Goal: Transaction & Acquisition: Purchase product/service

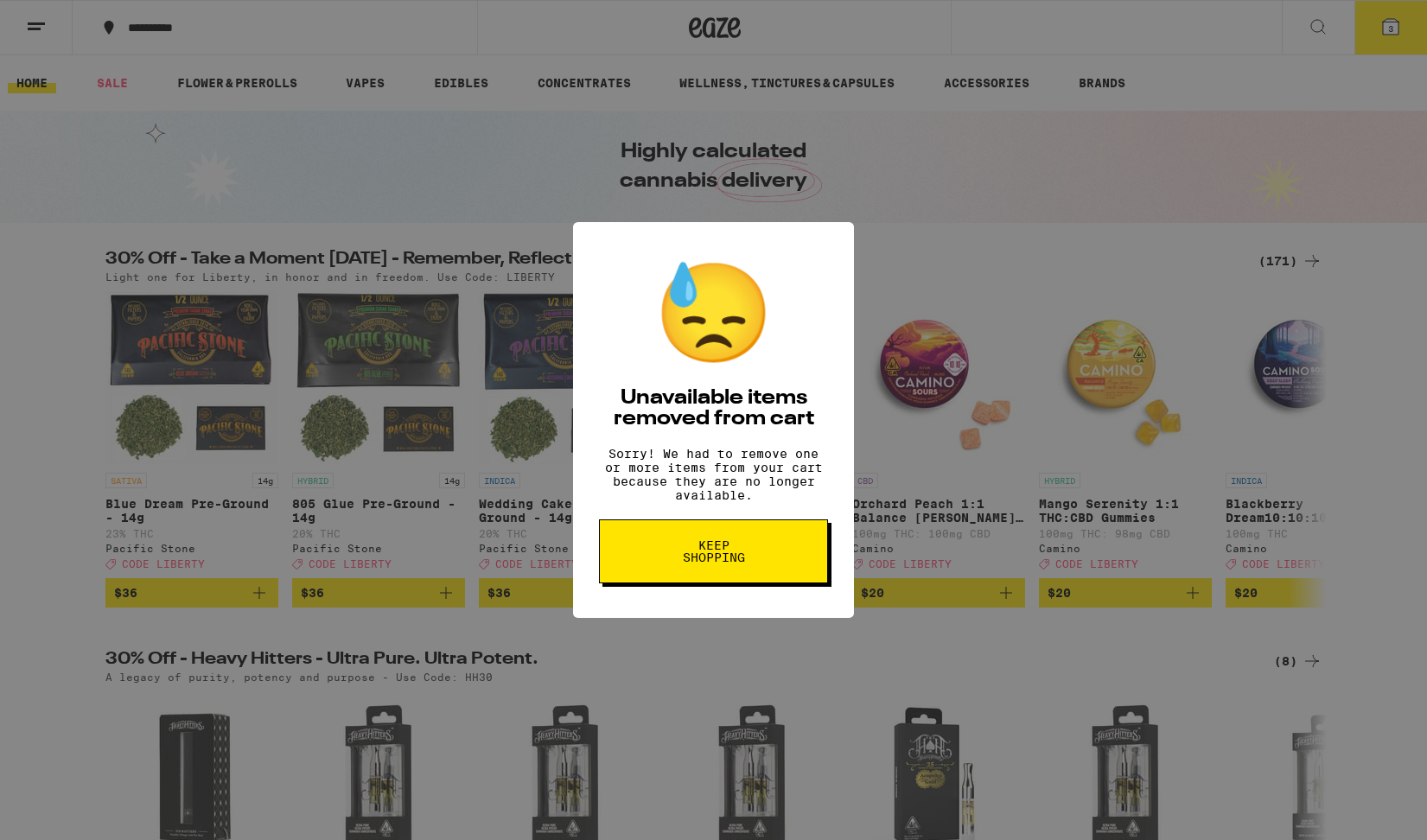
click at [712, 555] on span "Keep Shopping" at bounding box center [714, 551] width 89 height 24
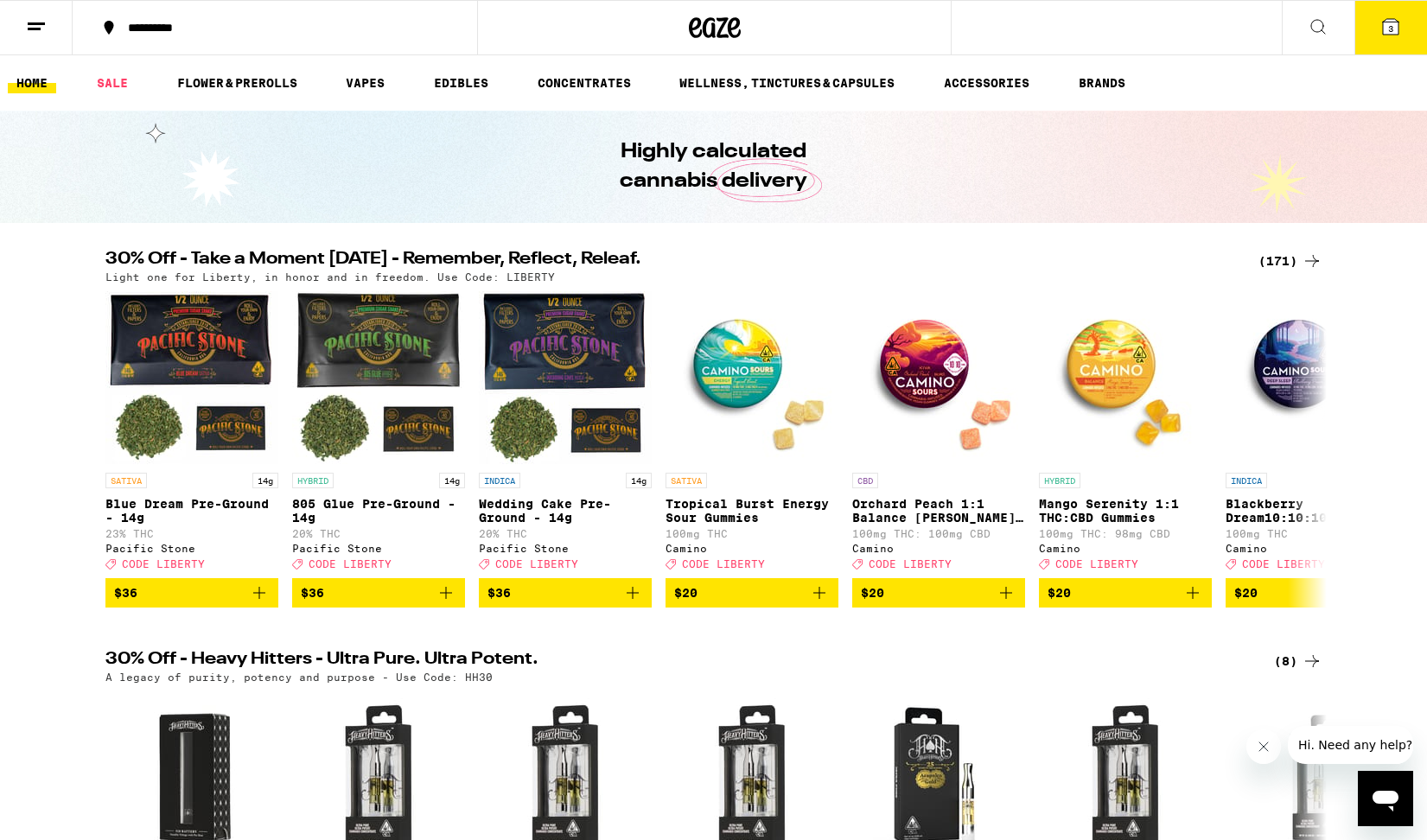
click at [1402, 38] on button "3" at bounding box center [1391, 28] width 73 height 54
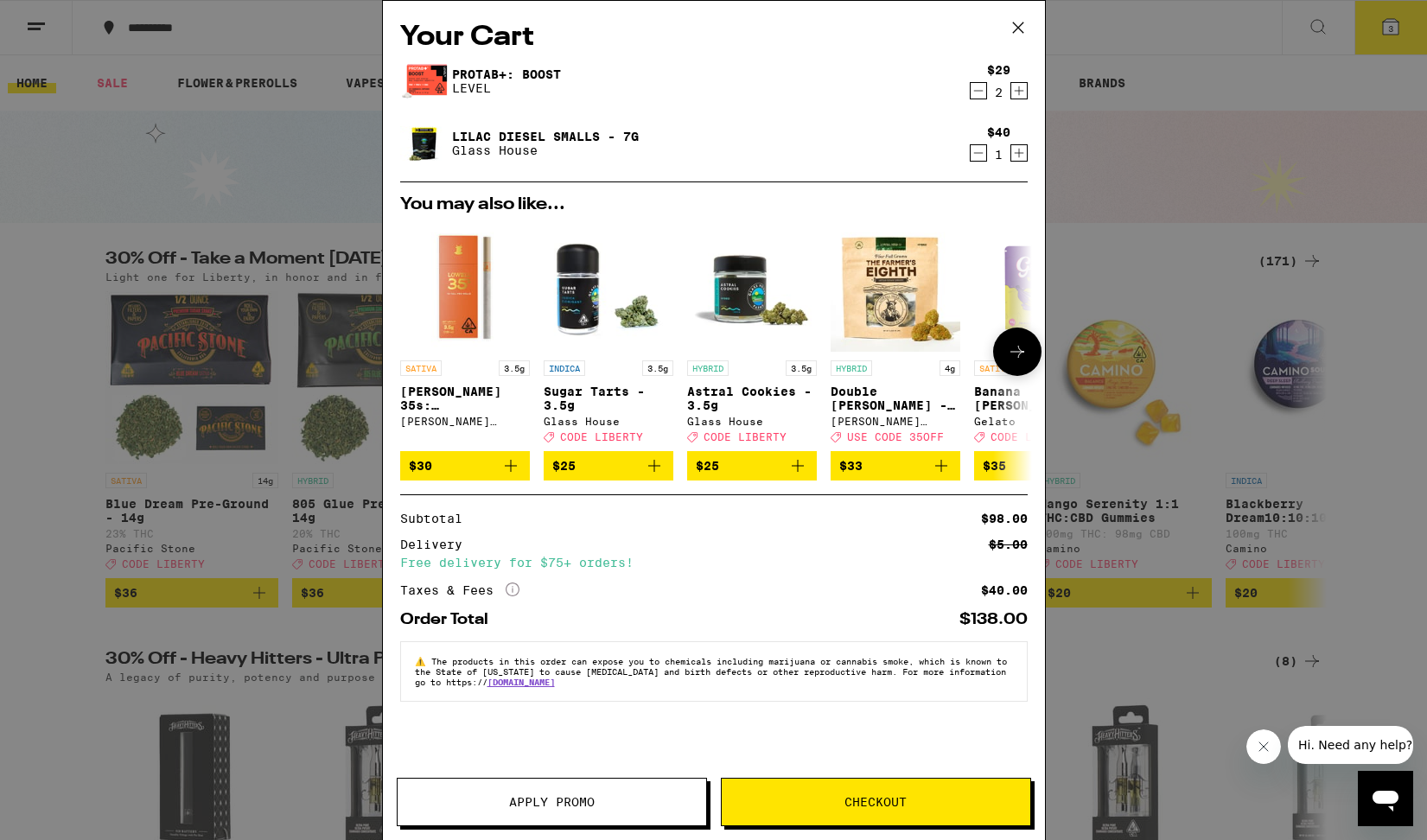
click at [1016, 351] on icon at bounding box center [1017, 351] width 21 height 21
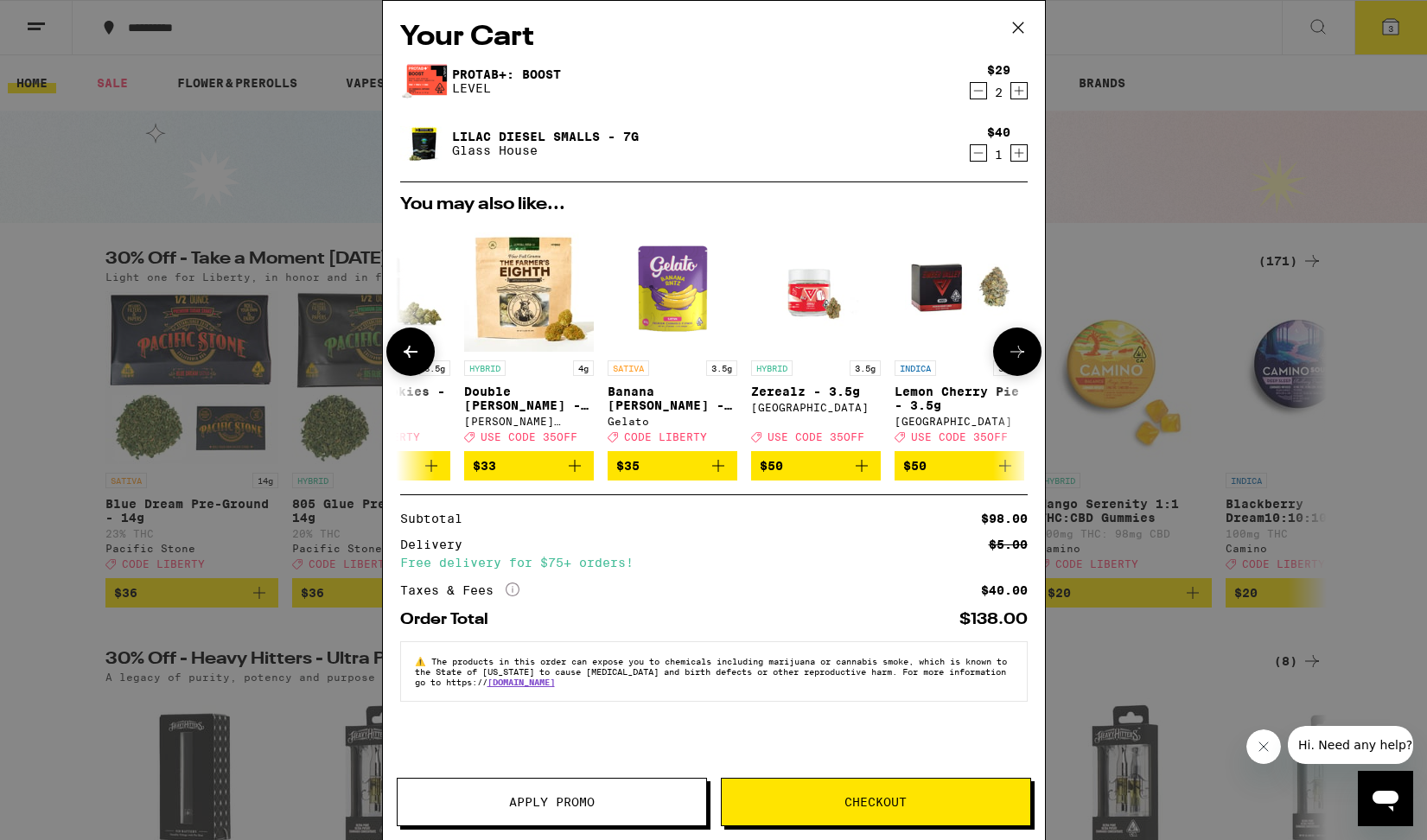
scroll to position [0, 439]
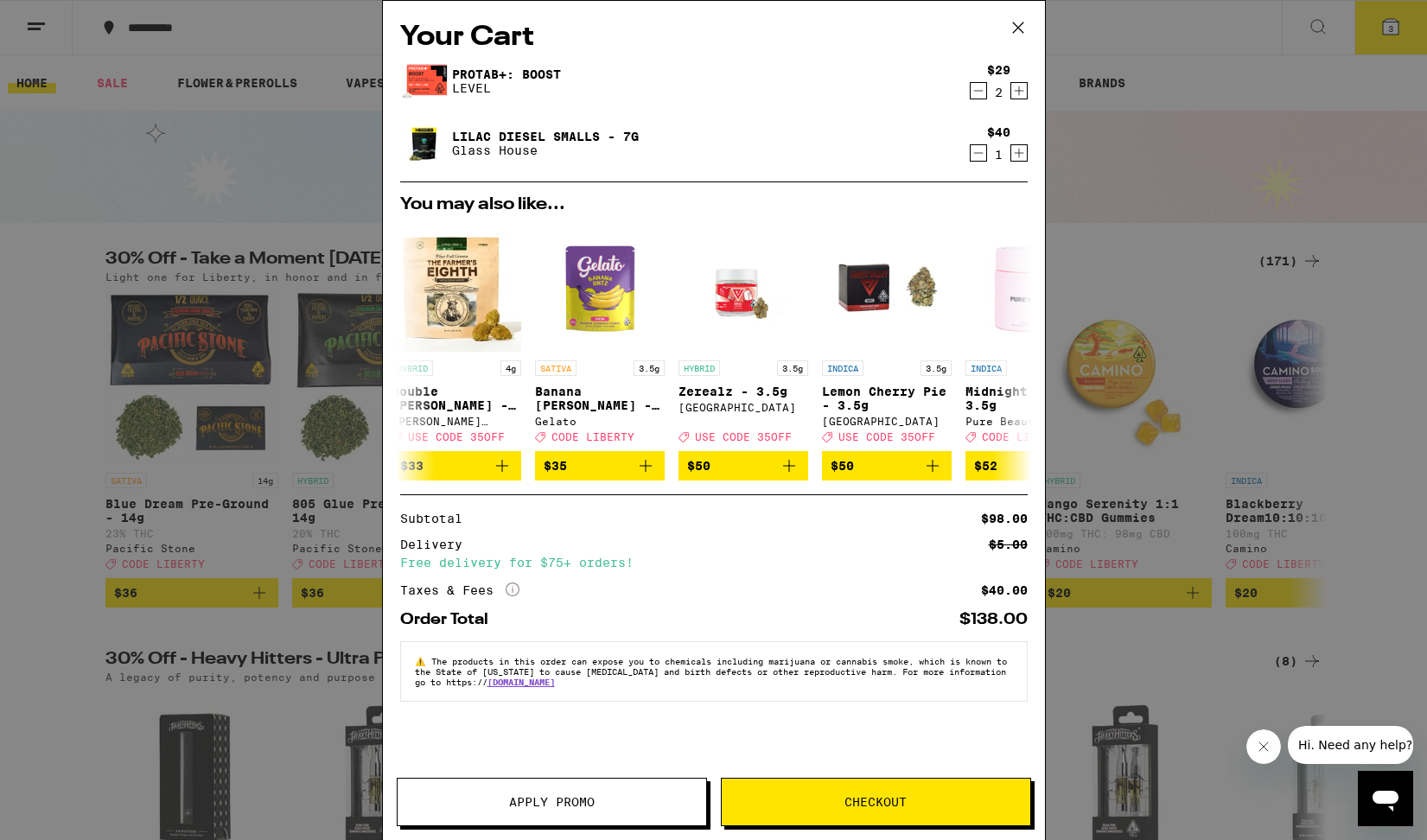
click at [1018, 92] on icon "Increment" at bounding box center [1019, 91] width 16 height 21
click at [975, 89] on icon "Decrement" at bounding box center [978, 91] width 16 height 21
click at [1023, 154] on icon "Increment" at bounding box center [1019, 153] width 16 height 21
click at [1016, 350] on icon at bounding box center [1017, 351] width 21 height 21
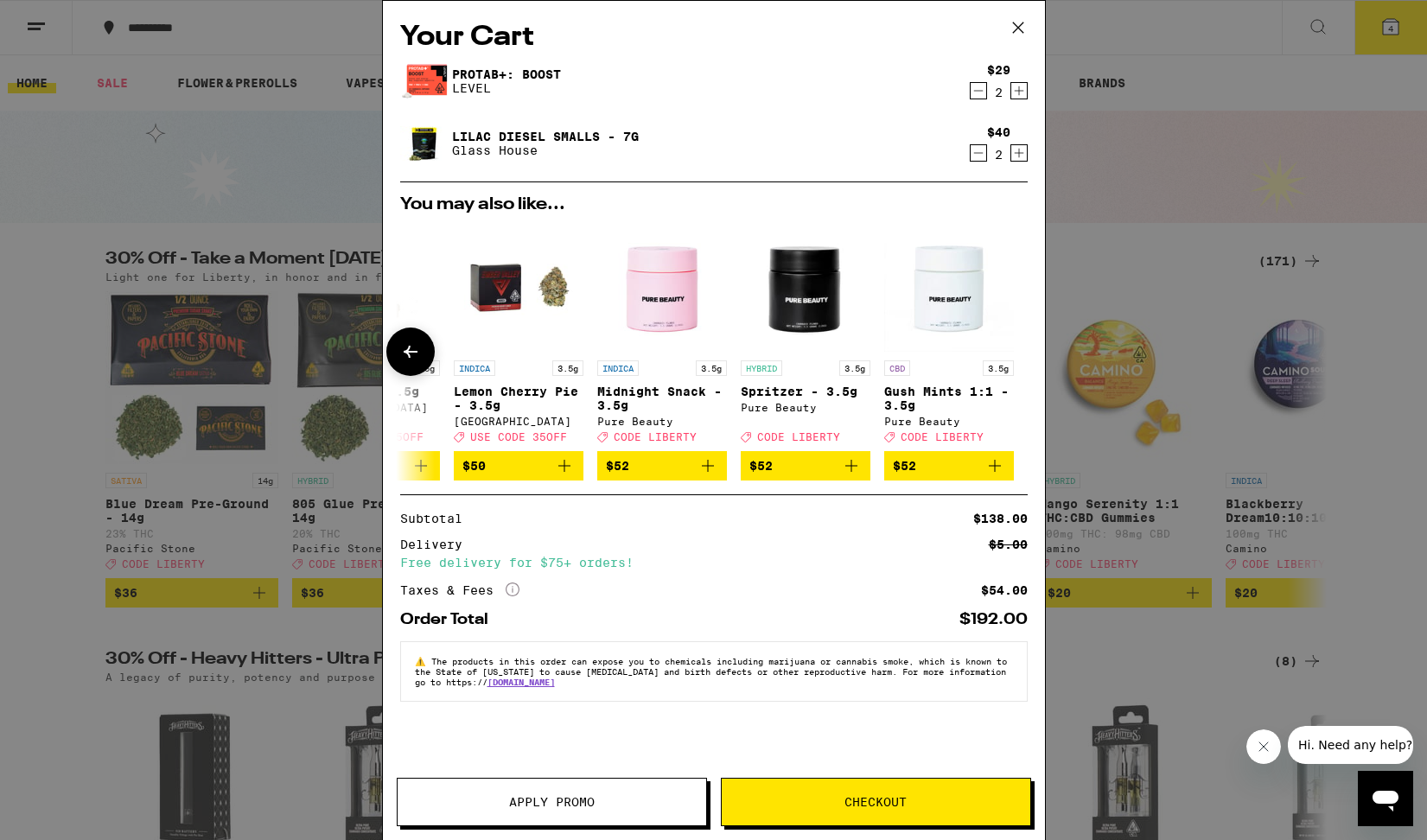
click at [1016, 350] on div at bounding box center [1017, 351] width 49 height 49
click at [399, 359] on button at bounding box center [411, 351] width 49 height 49
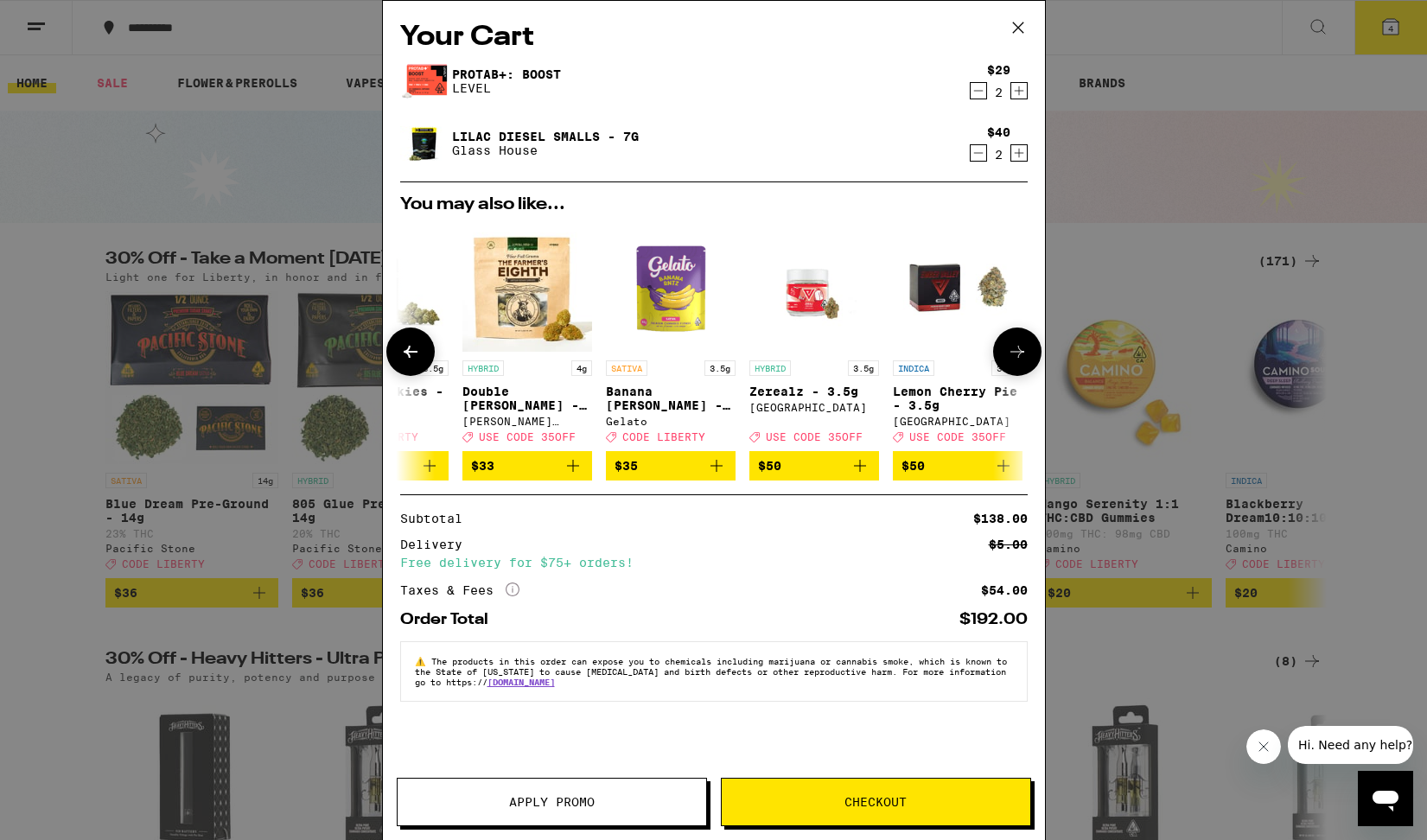
click at [662, 290] on img "Open page for Banana Runtz - 3.5g from Gelato" at bounding box center [670, 286] width 129 height 129
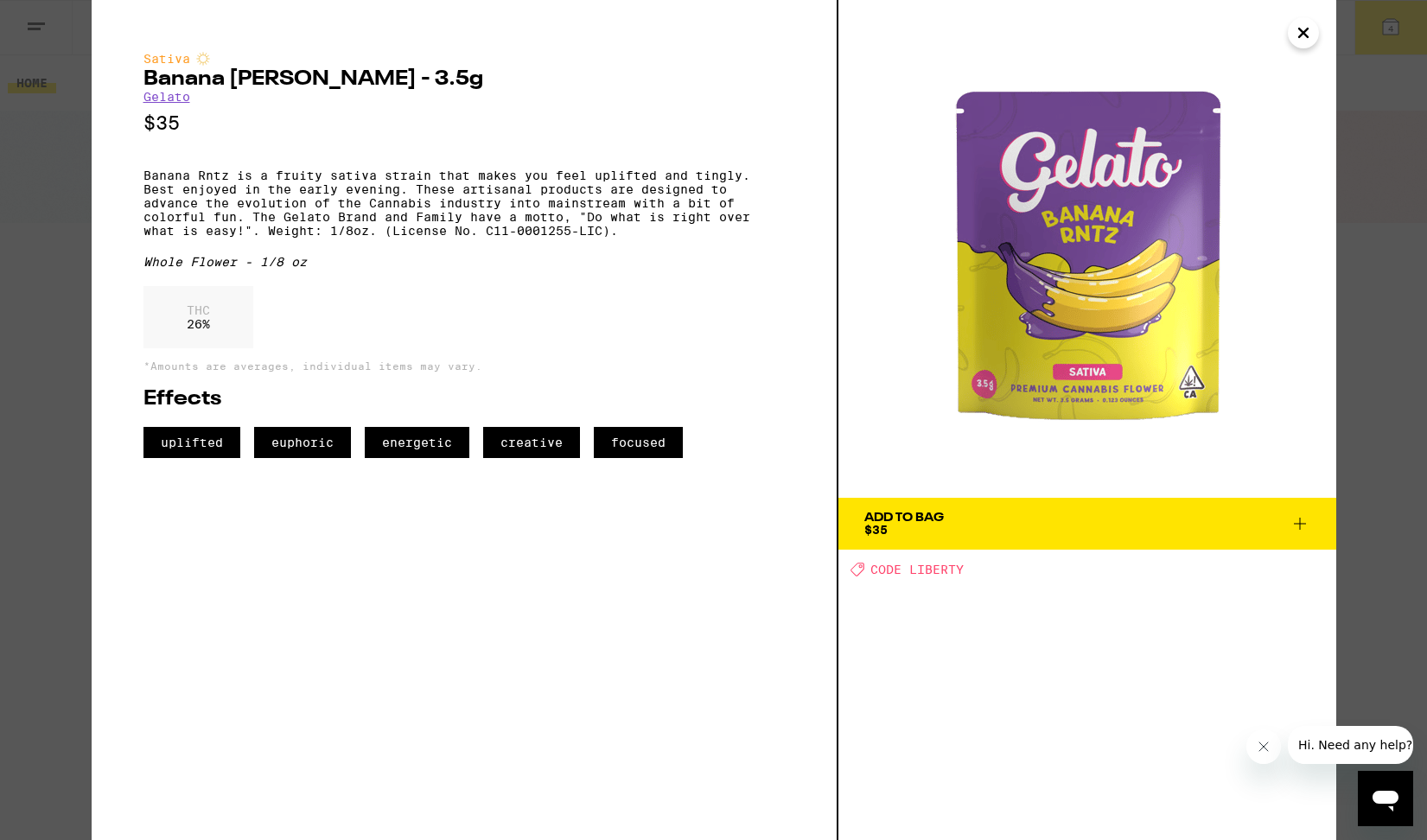
click at [1102, 518] on span "Add To Bag $35" at bounding box center [1088, 524] width 446 height 24
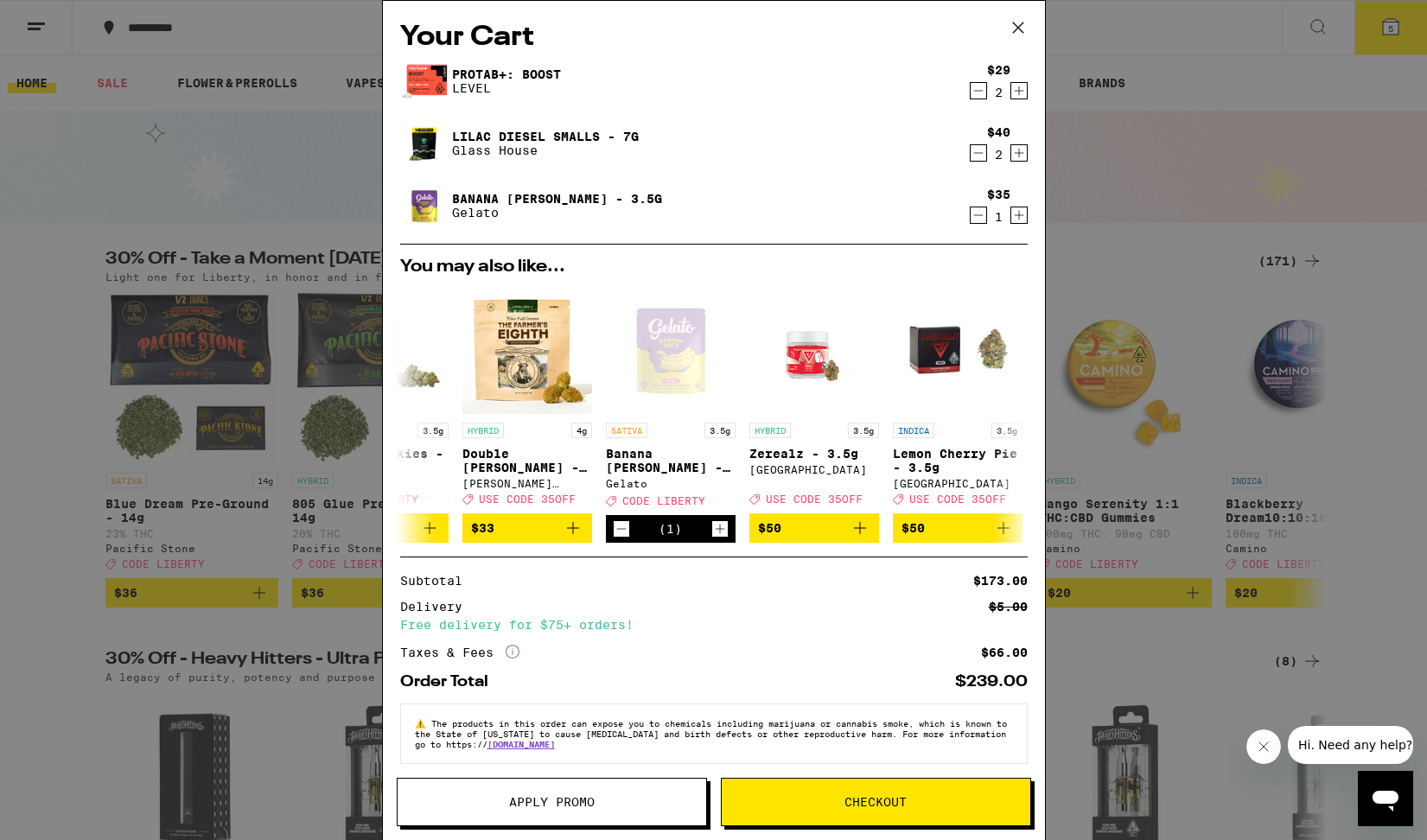
click at [977, 152] on icon "Decrement" at bounding box center [978, 153] width 16 height 21
click at [842, 791] on button "Checkout" at bounding box center [877, 802] width 311 height 49
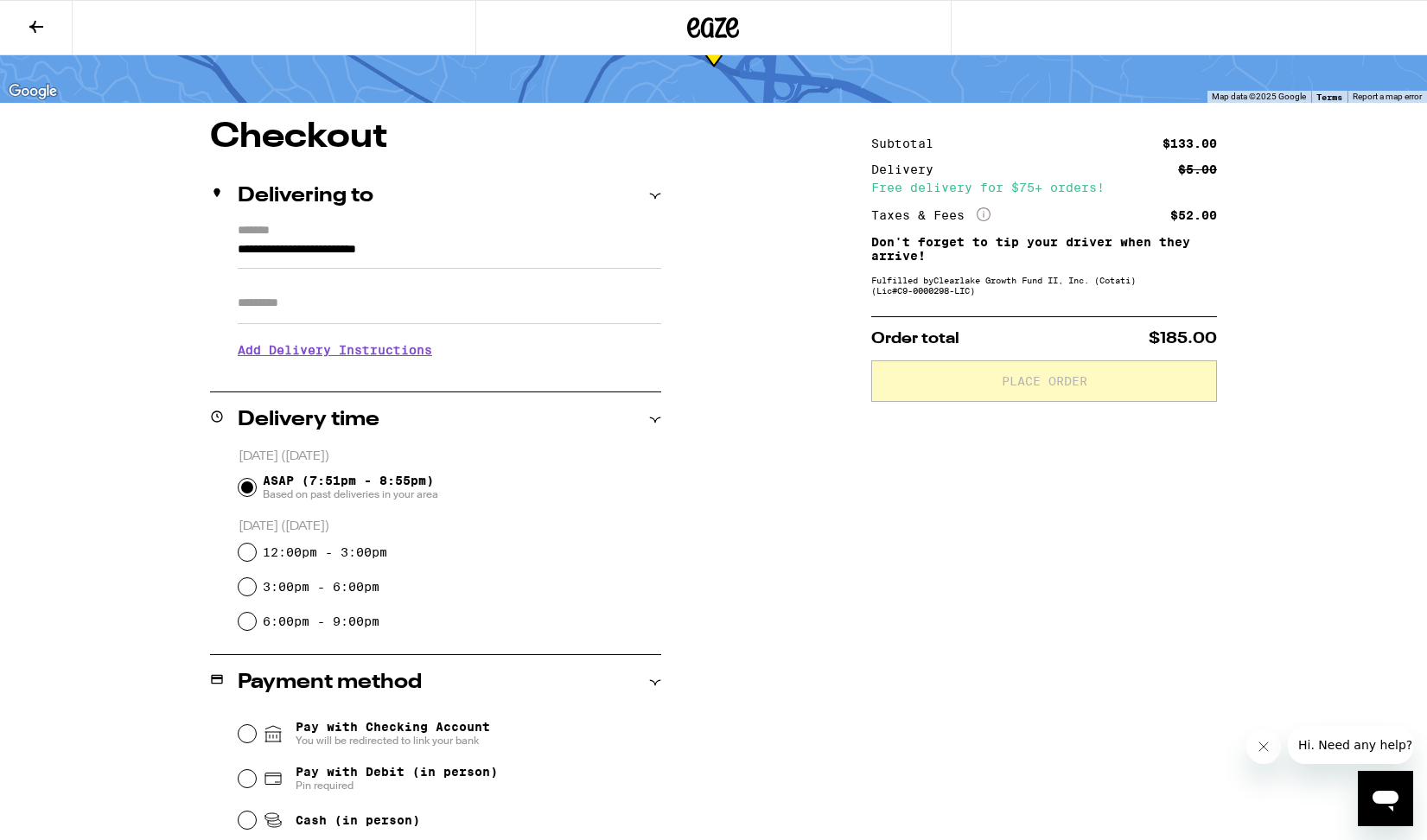
scroll to position [89, 0]
click at [247, 553] on input "12:00pm - 3:00pm" at bounding box center [247, 553] width 17 height 17
radio input "true"
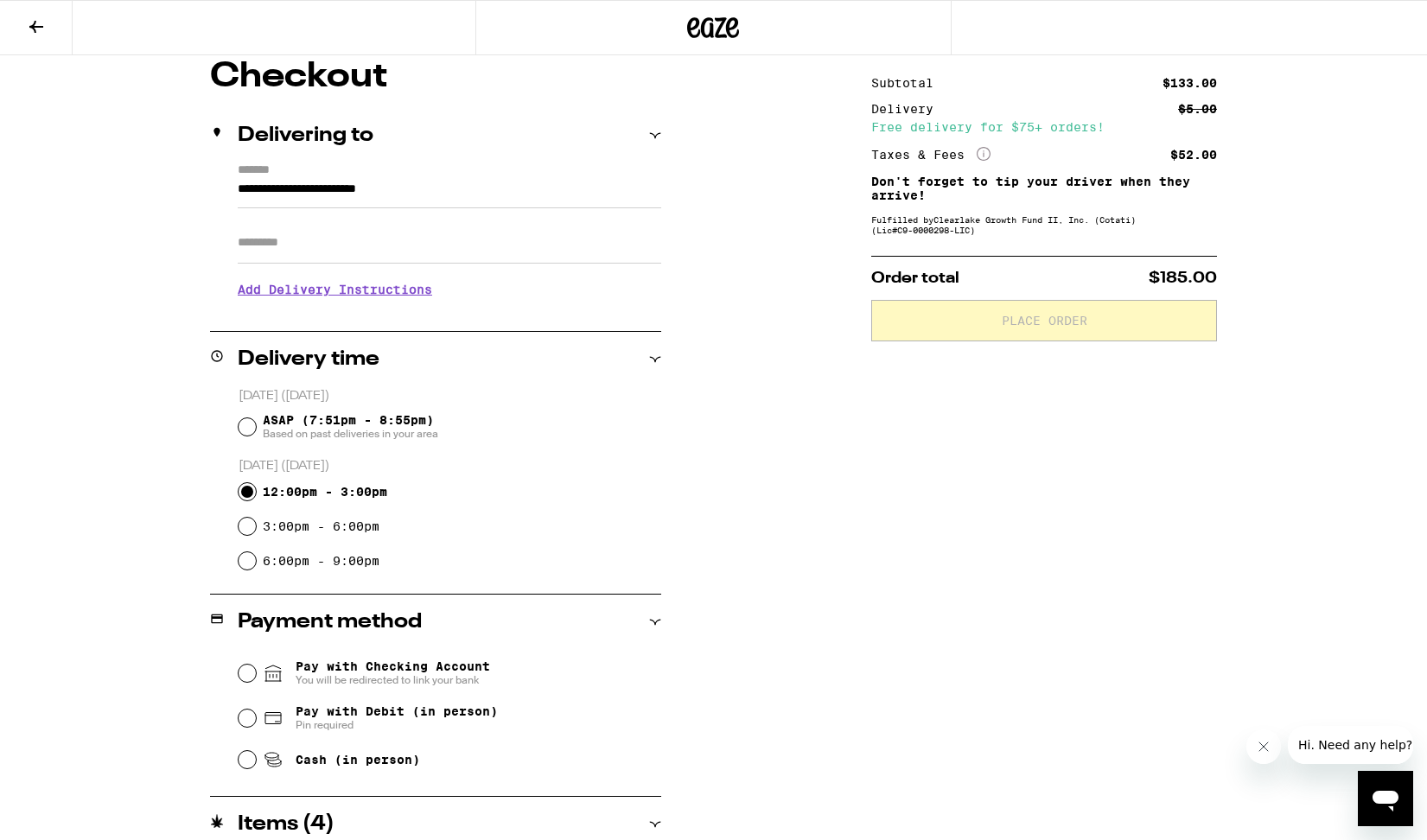
scroll to position [159, 0]
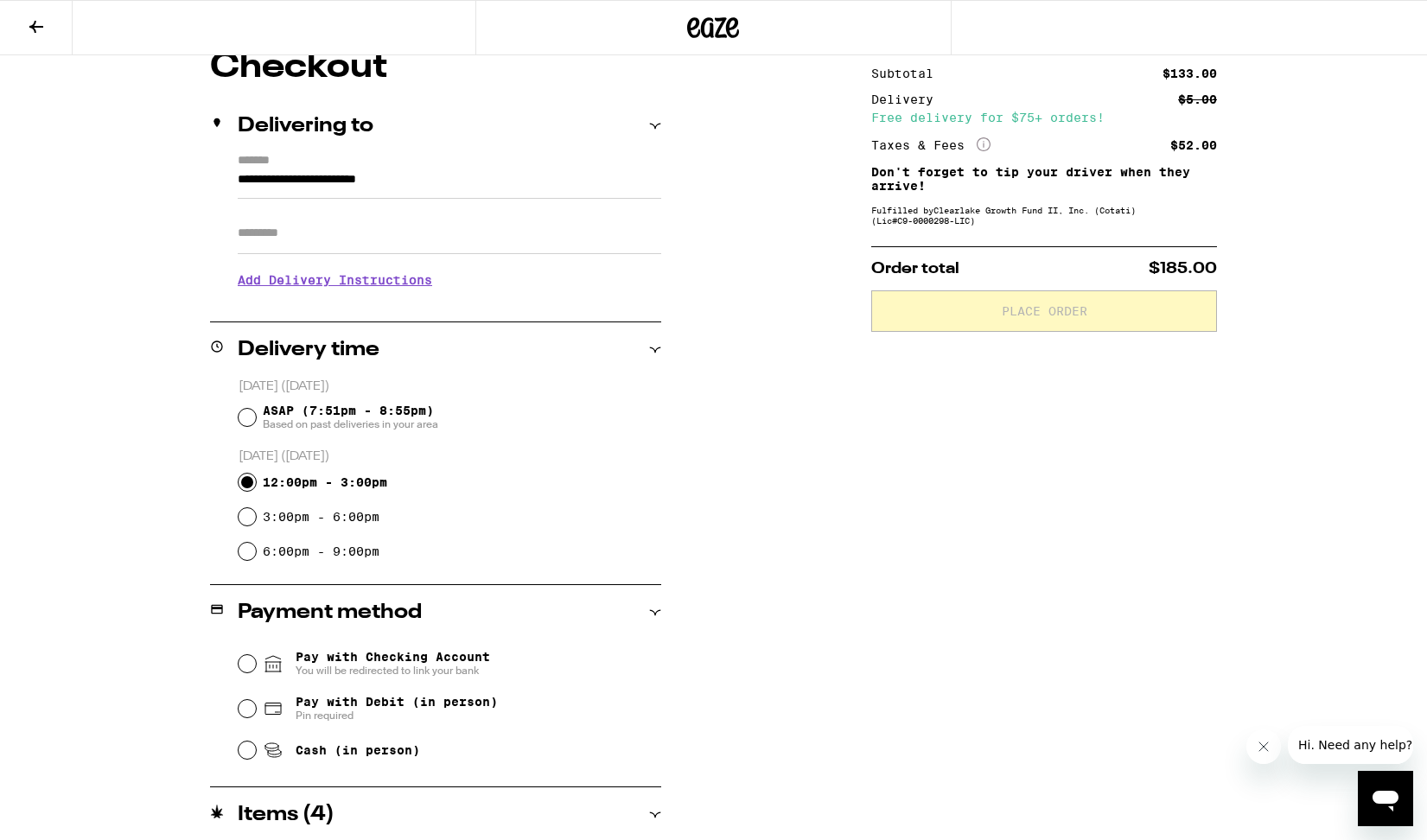
click at [247, 750] on input "Cash (in person)" at bounding box center [247, 751] width 17 height 17
radio input "true"
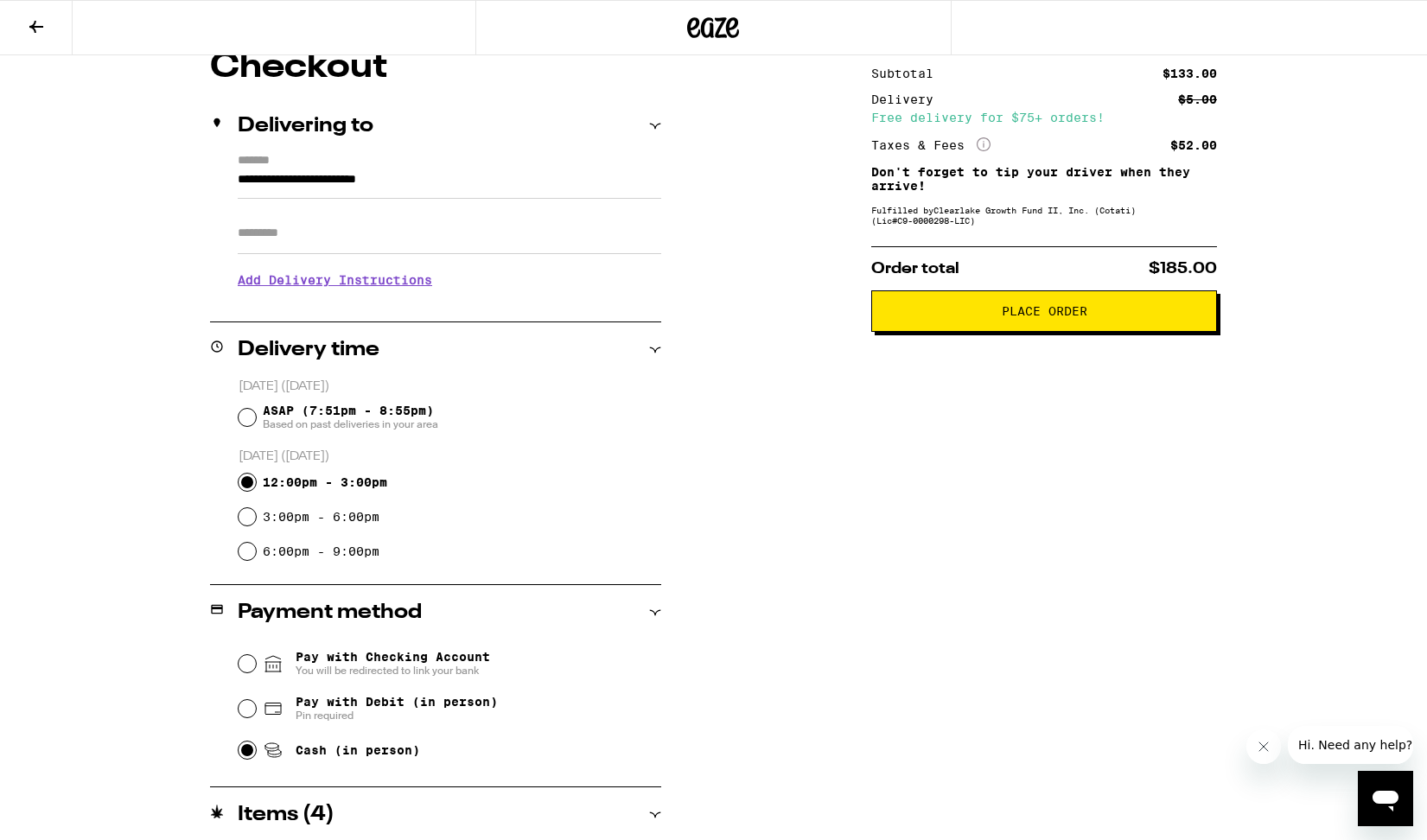
click at [1049, 318] on span "Place Order" at bounding box center [1044, 312] width 86 height 12
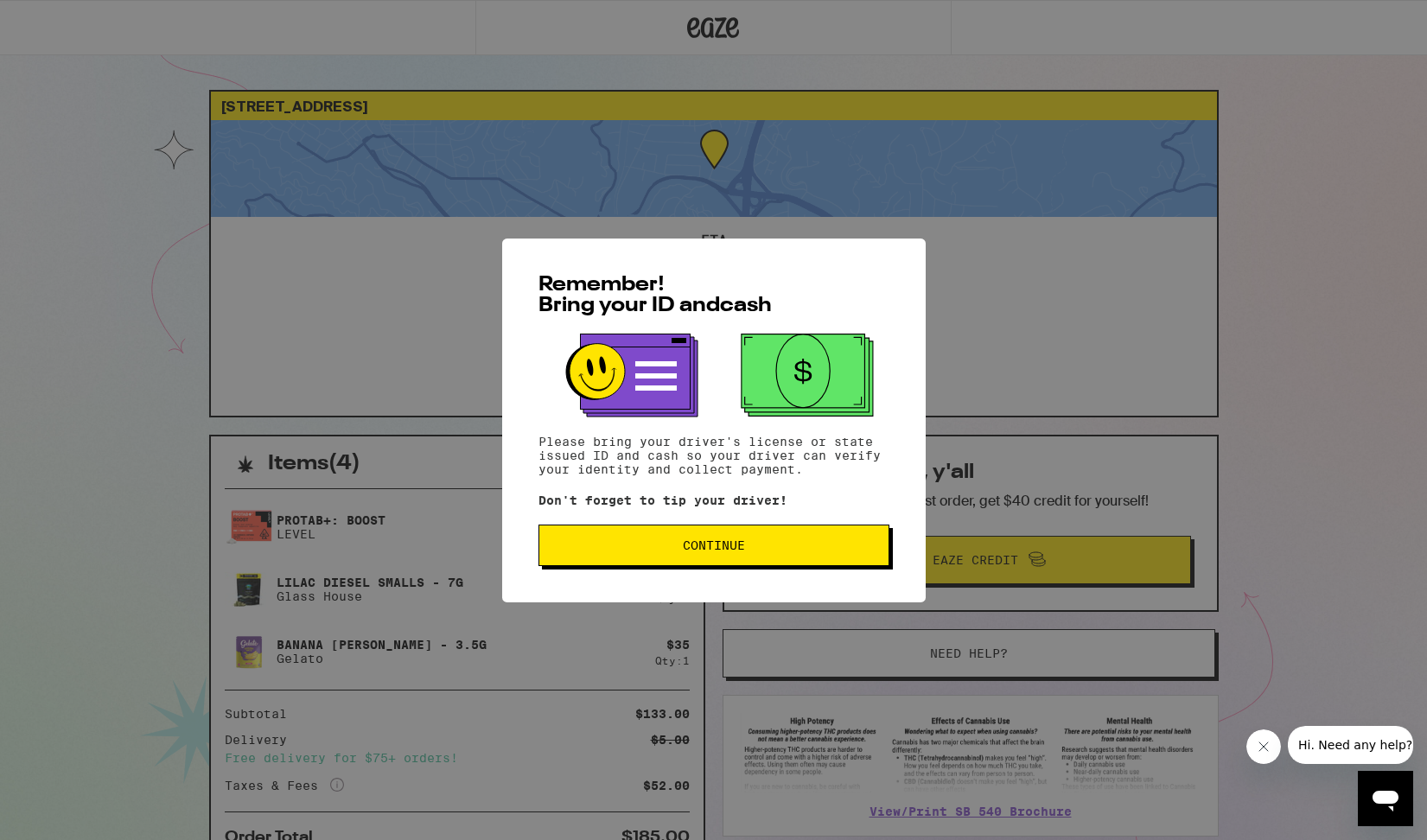
click at [709, 547] on span "Continue" at bounding box center [714, 545] width 62 height 12
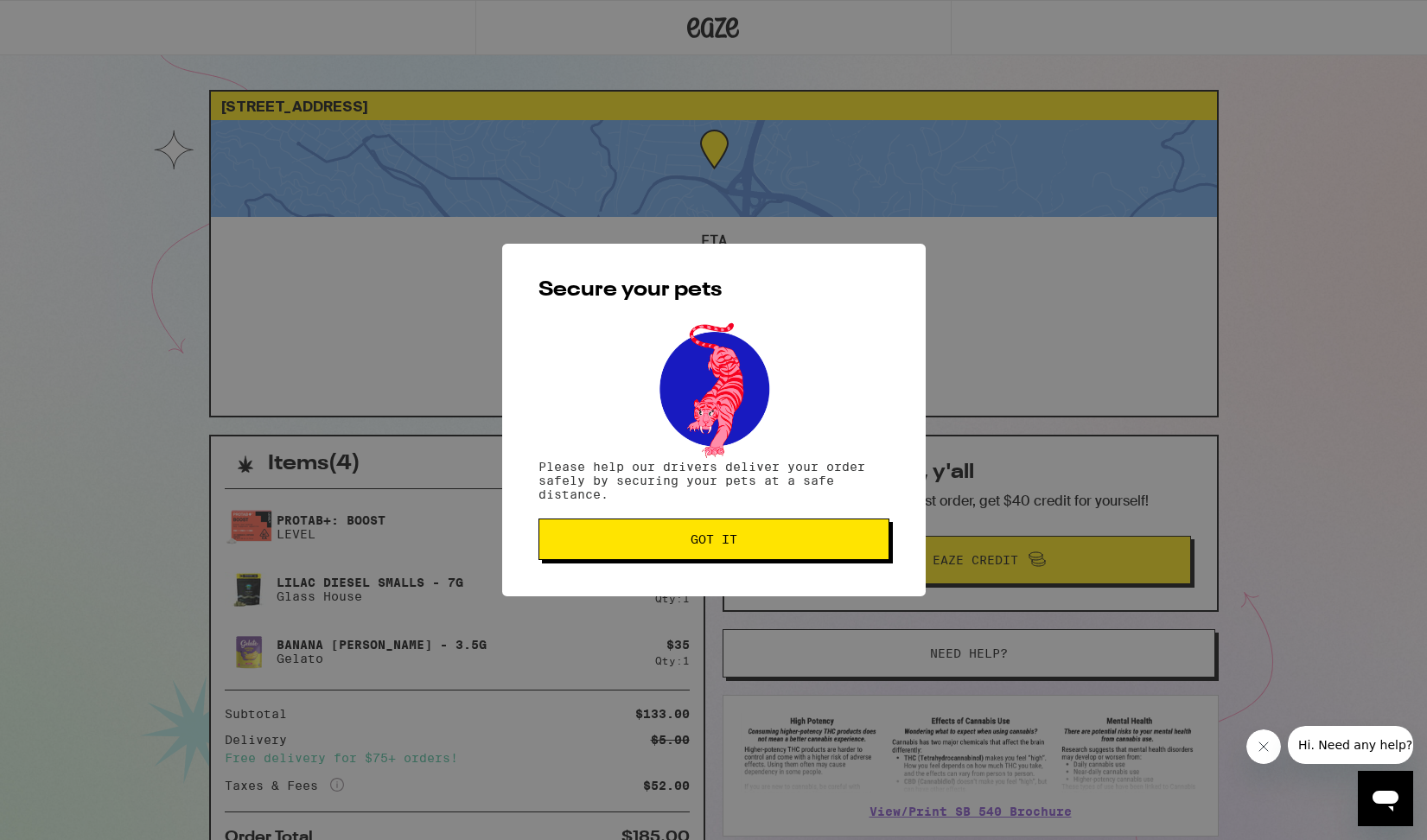
click at [708, 542] on span "Got it" at bounding box center [714, 540] width 47 height 12
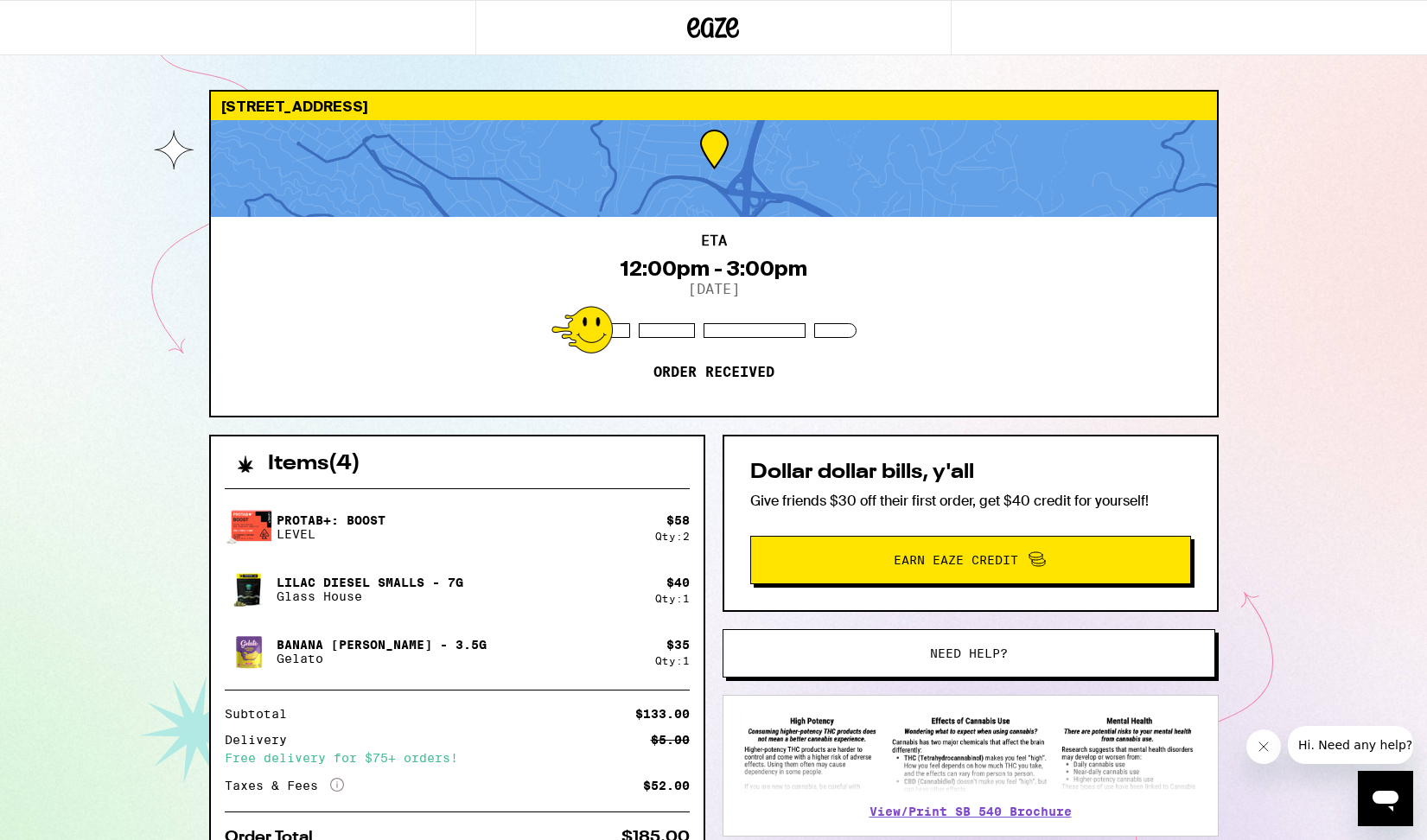
click at [1342, 200] on div "[GEOGRAPHIC_DATA] ETA 12:00pm - 3:00pm [DATE] Order received Items ( 4 ) Protab…" at bounding box center [714, 471] width 1427 height 942
